Goal: Communication & Community: Answer question/provide support

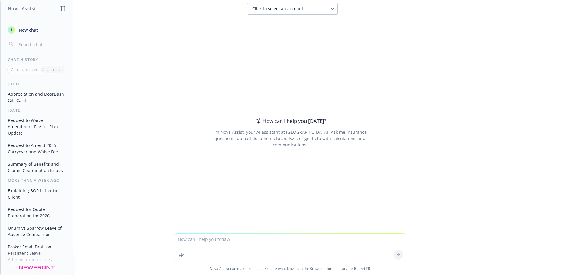
click at [181, 241] on textarea at bounding box center [289, 248] width 231 height 28
paste textarea "We wanted to check in as he heard from [PERSON_NAME] at Concern that a call has…"
type textarea "rewrite: We wanted to check in as he heard from [PERSON_NAME] at Concern that a…"
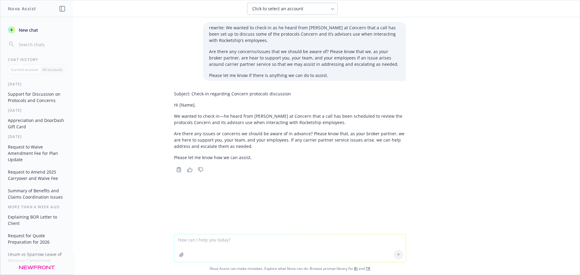
click at [204, 238] on textarea at bounding box center [289, 249] width 231 height 28
type textarea "rewrite so more professional"
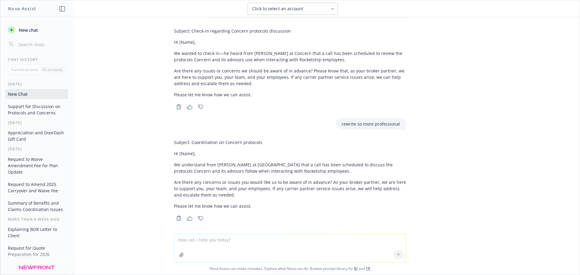
scroll to position [66, 0]
